Goal: Transaction & Acquisition: Purchase product/service

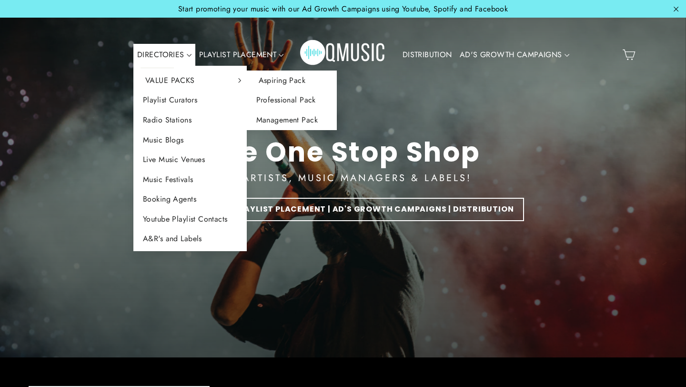
click at [277, 83] on link "Aspiring Pack" at bounding box center [292, 80] width 90 height 20
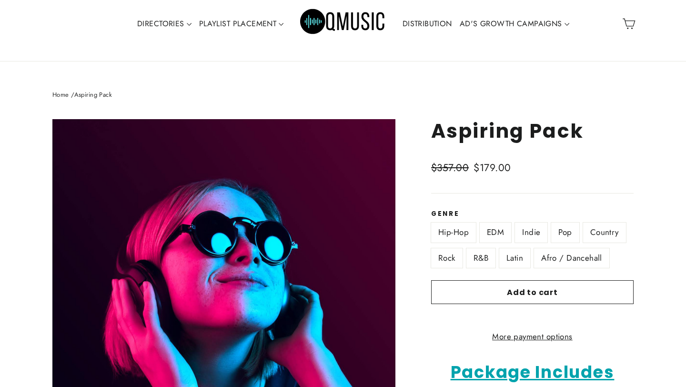
click at [484, 264] on label "R&B" at bounding box center [480, 258] width 29 height 20
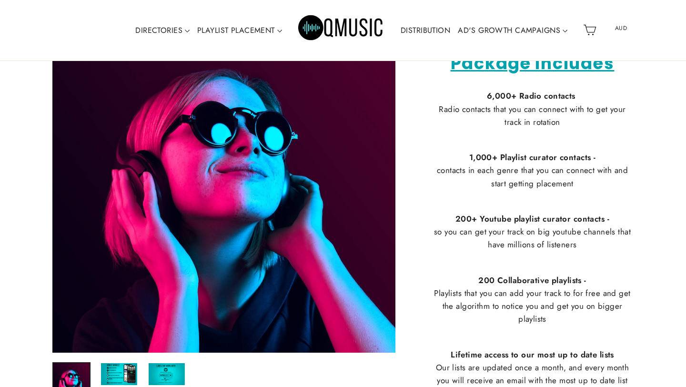
scroll to position [305, 0]
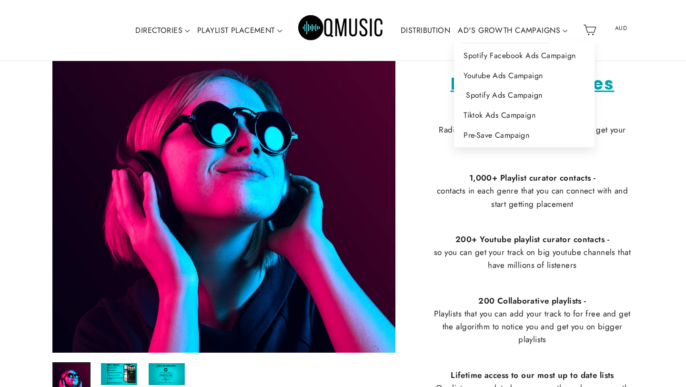
click at [472, 91] on link "Spotify Ads Campaign" at bounding box center [524, 95] width 140 height 20
